Goal: Task Accomplishment & Management: Use online tool/utility

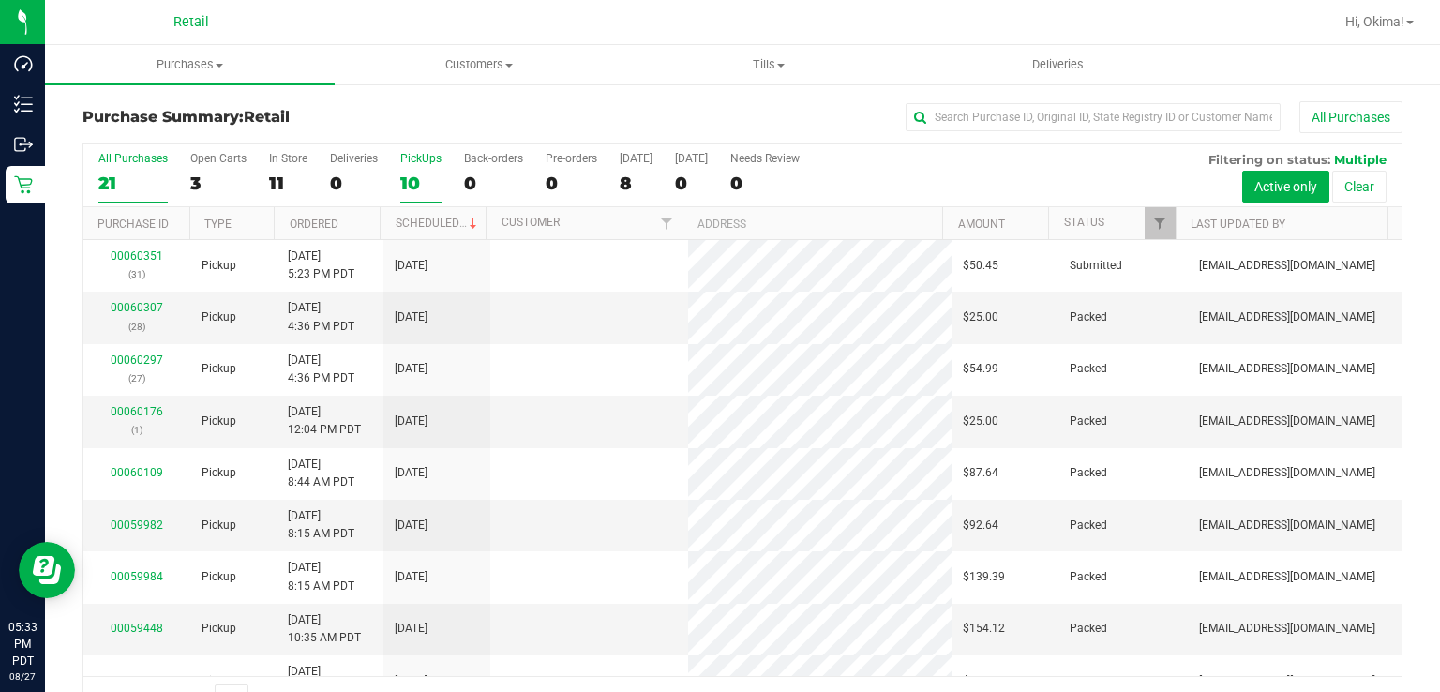
click at [431, 161] on div "PickUps" at bounding box center [420, 158] width 41 height 13
click at [0, 0] on input "PickUps 10" at bounding box center [0, 0] width 0 height 0
click at [324, 219] on link "Ordered" at bounding box center [314, 223] width 49 height 13
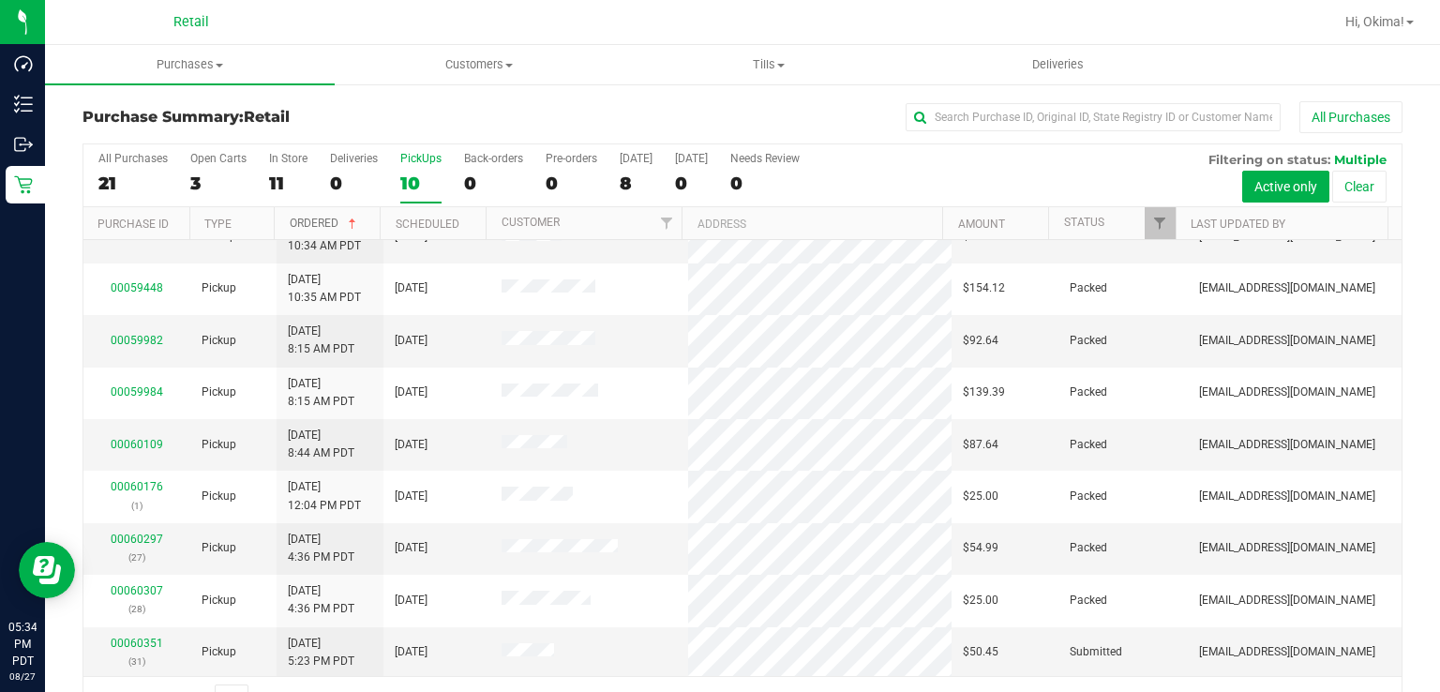
scroll to position [46, 0]
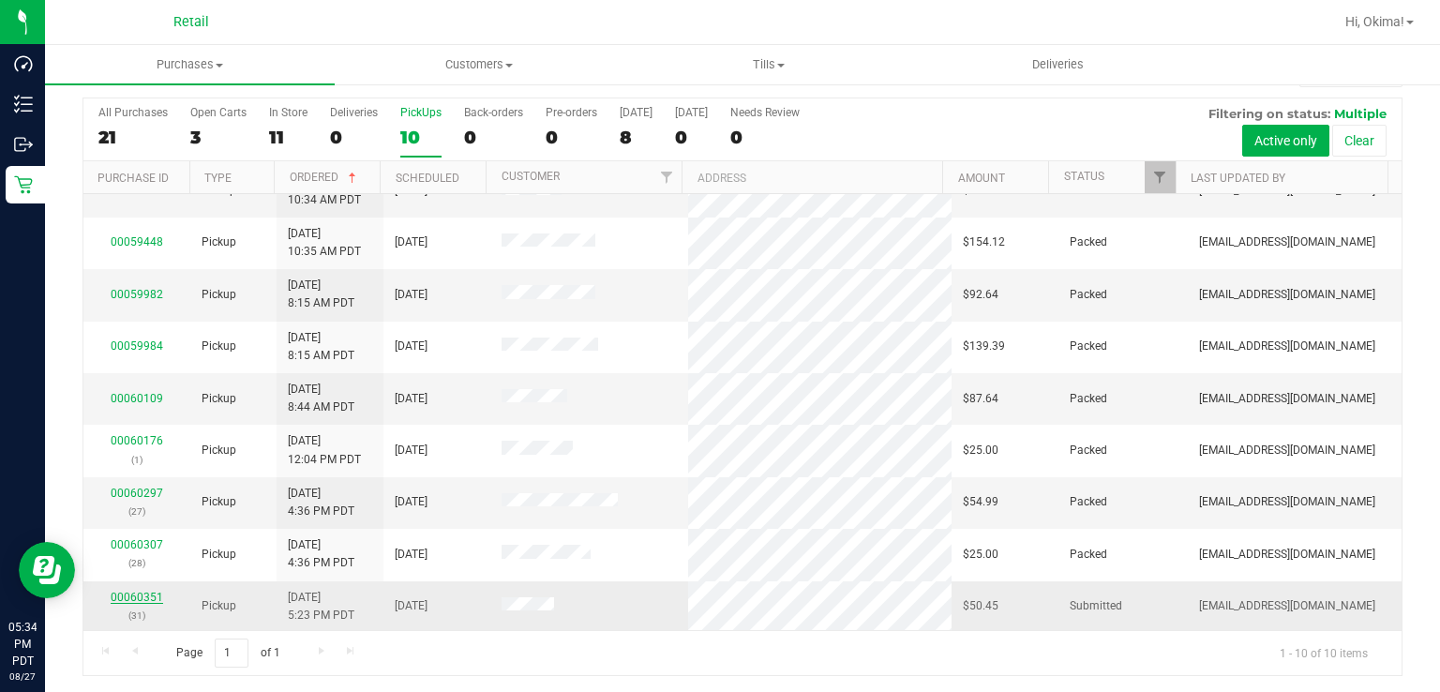
click at [142, 594] on link "00060351" at bounding box center [137, 596] width 52 height 13
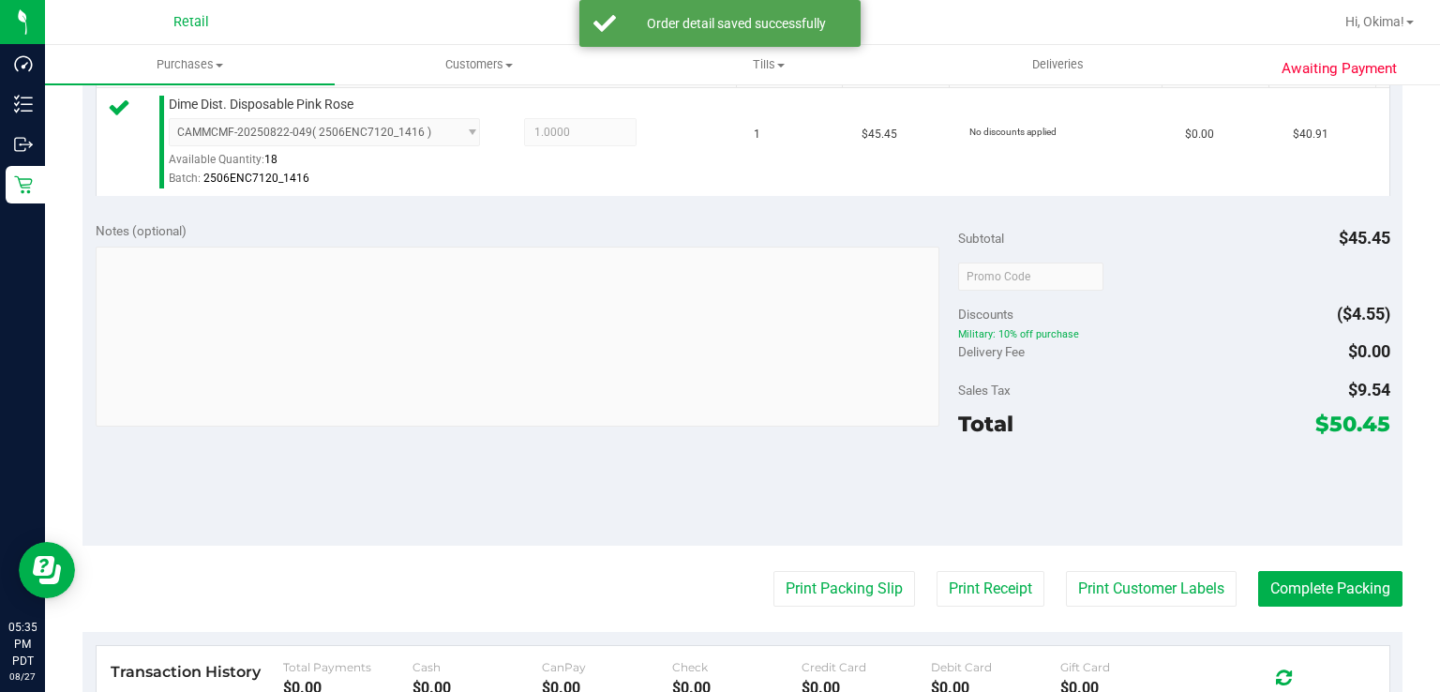
scroll to position [517, 0]
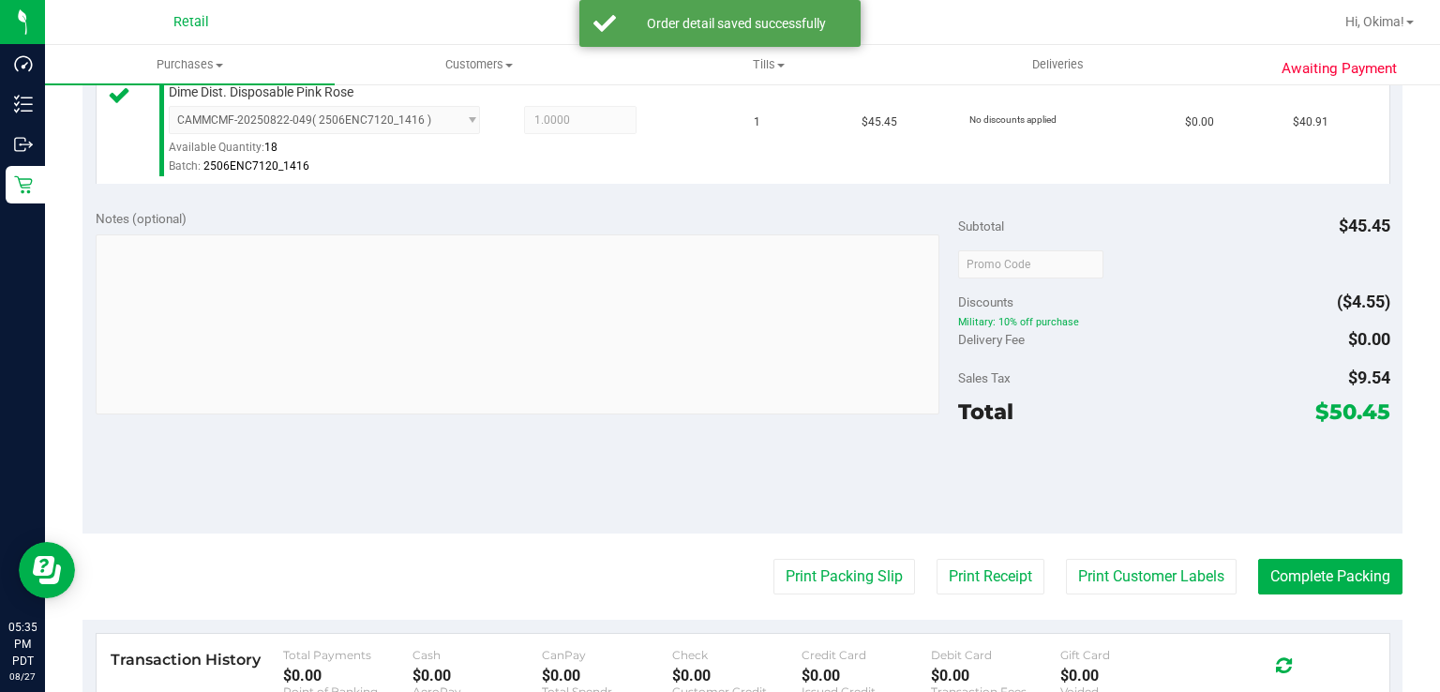
click at [1323, 541] on purchase-details "Back Edit Purchase Cancel Purchase View Profile # 00060351 Med | Rec Submitted …" at bounding box center [742, 284] width 1320 height 1400
click at [1294, 562] on button "Complete Packing" at bounding box center [1330, 577] width 144 height 36
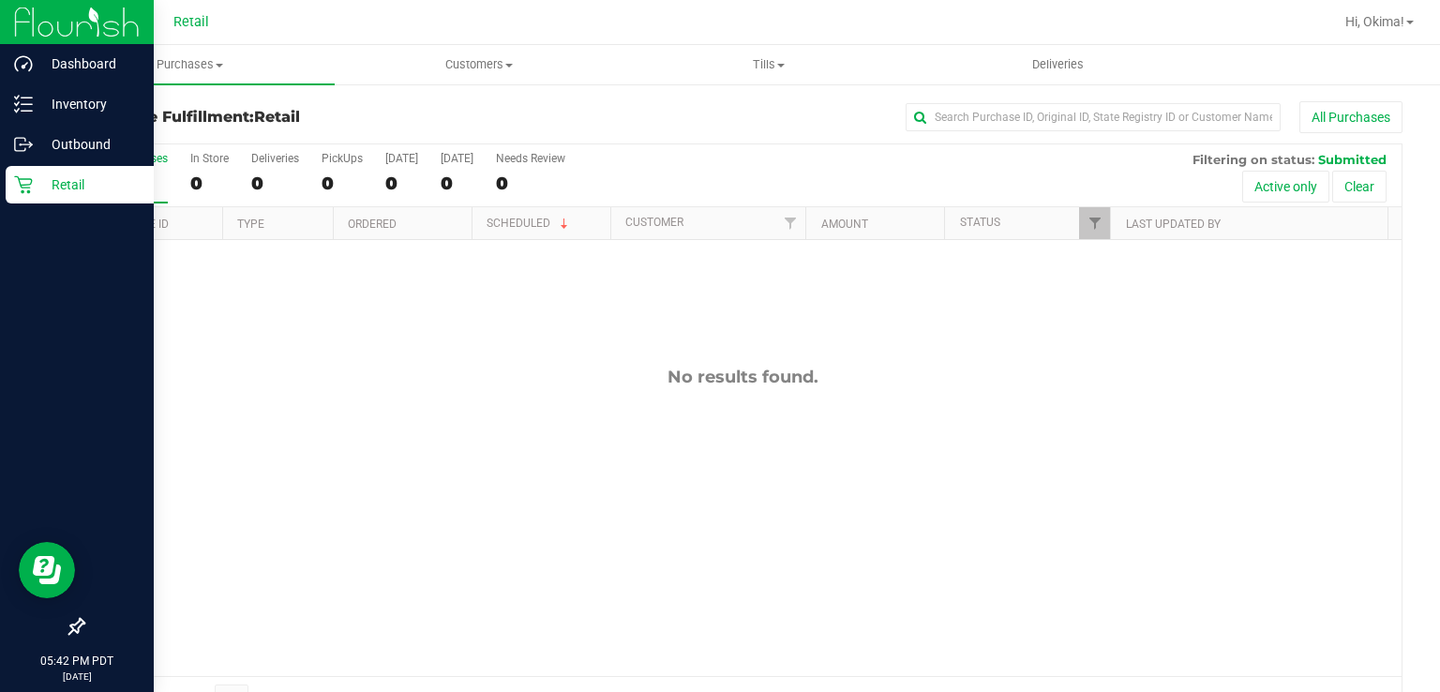
click at [30, 203] on link "Retail" at bounding box center [77, 186] width 154 height 40
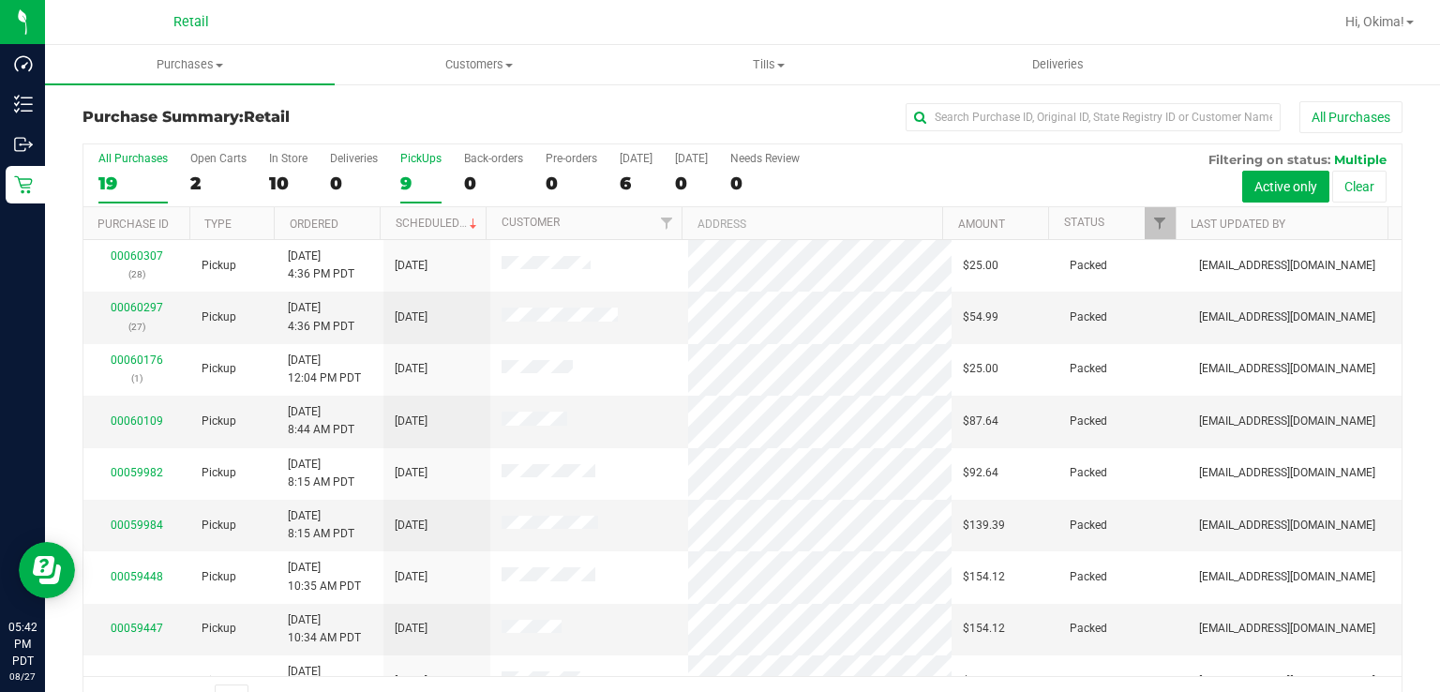
click at [425, 174] on div "9" at bounding box center [420, 183] width 41 height 22
click at [0, 0] on input "PickUps 9" at bounding box center [0, 0] width 0 height 0
click at [308, 223] on link "Ordered" at bounding box center [314, 223] width 49 height 13
